Goal: Task Accomplishment & Management: Use online tool/utility

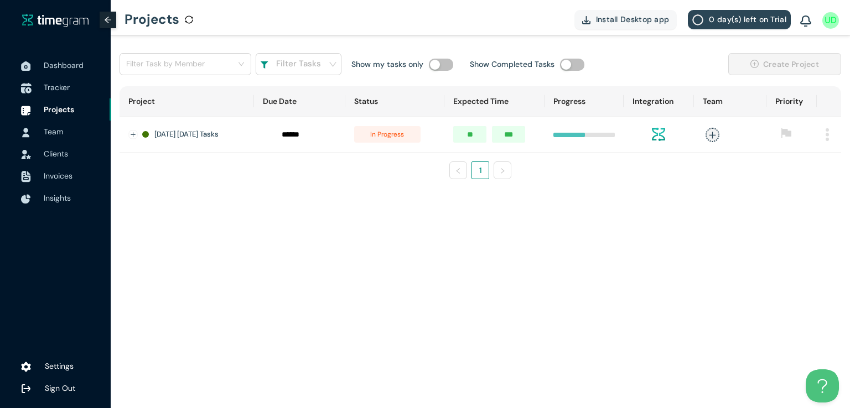
click at [54, 84] on span "Tracker" at bounding box center [57, 87] width 26 height 10
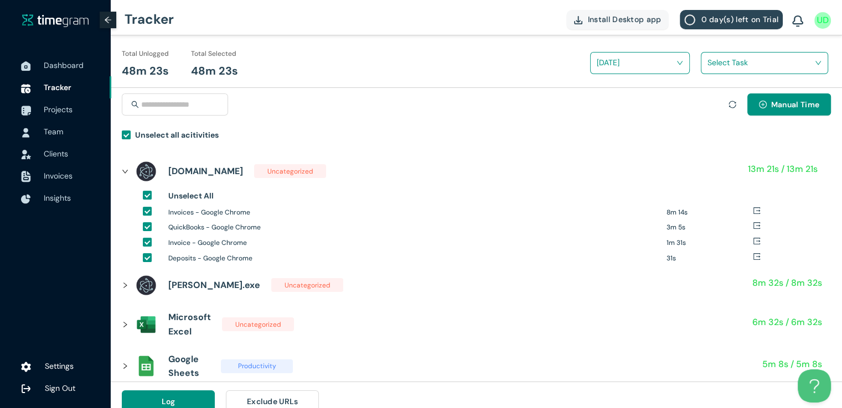
click at [721, 64] on input "search" at bounding box center [760, 62] width 106 height 17
click at [708, 105] on div "New Zipcodes Tasks" at bounding box center [764, 104] width 126 height 18
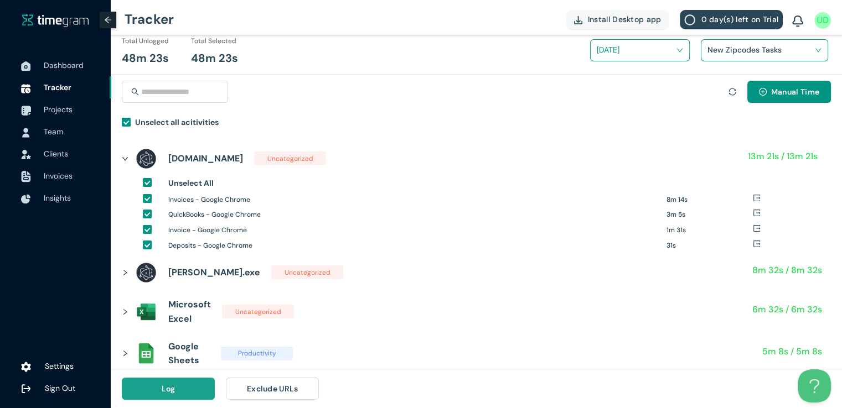
click at [154, 395] on button "Log" at bounding box center [168, 389] width 93 height 22
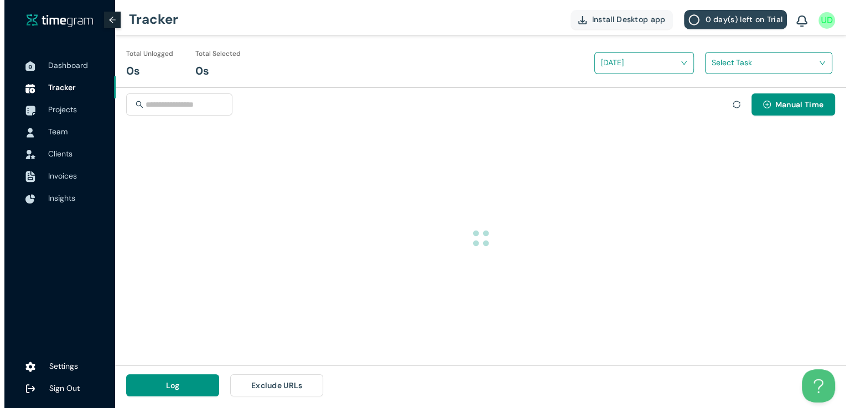
scroll to position [0, 0]
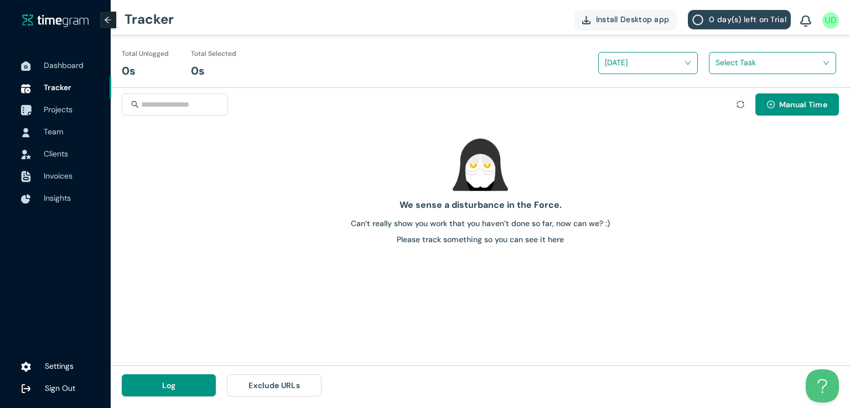
click at [48, 109] on span "Projects" at bounding box center [58, 110] width 29 height 10
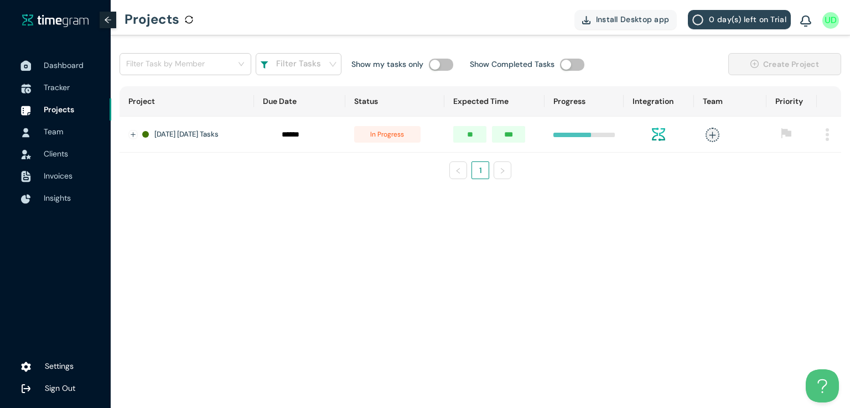
click at [72, 66] on span "Dashboard" at bounding box center [64, 65] width 40 height 10
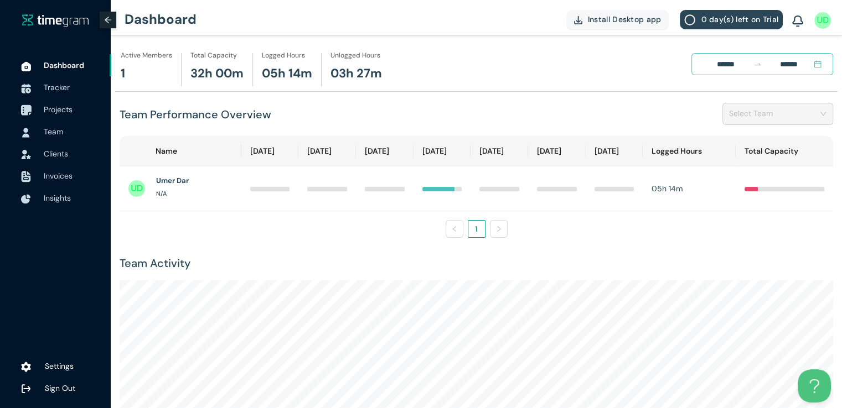
click at [65, 109] on span "Projects" at bounding box center [58, 110] width 29 height 10
